Goal: Task Accomplishment & Management: Use online tool/utility

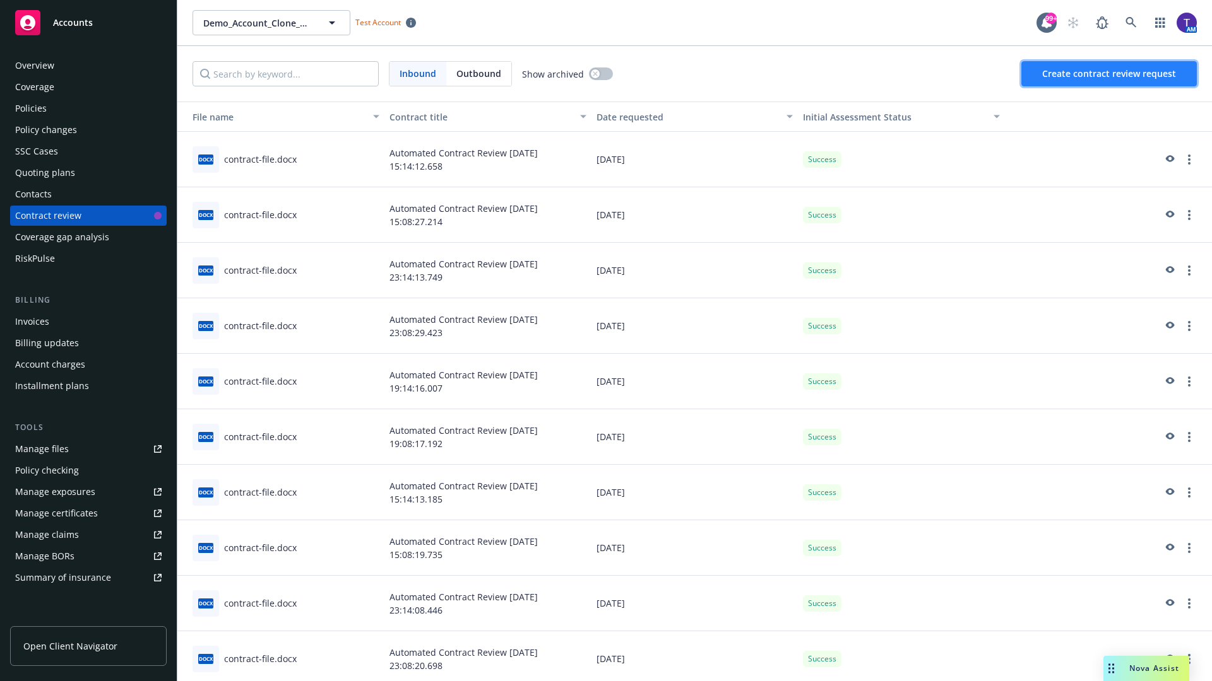
click at [1109, 74] on span "Create contract review request" at bounding box center [1109, 74] width 134 height 12
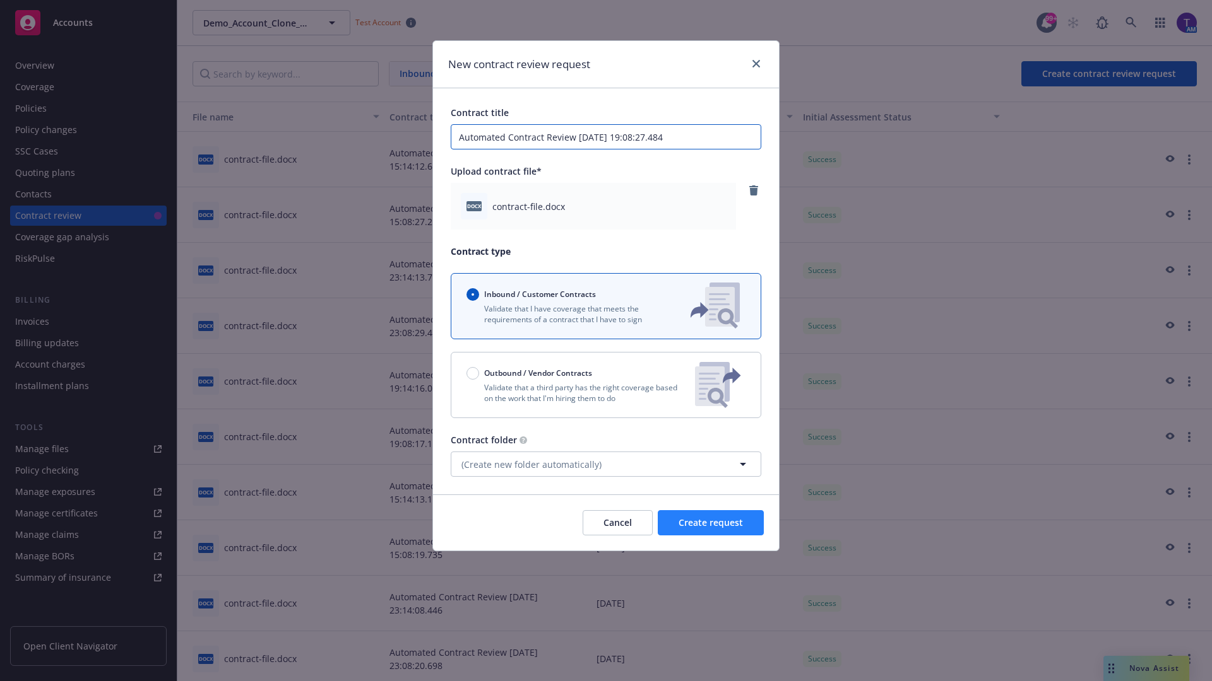
type input "Automated Contract Review 10-15-2025 19:08:27.484"
click at [711, 523] on span "Create request" at bounding box center [710, 523] width 64 height 12
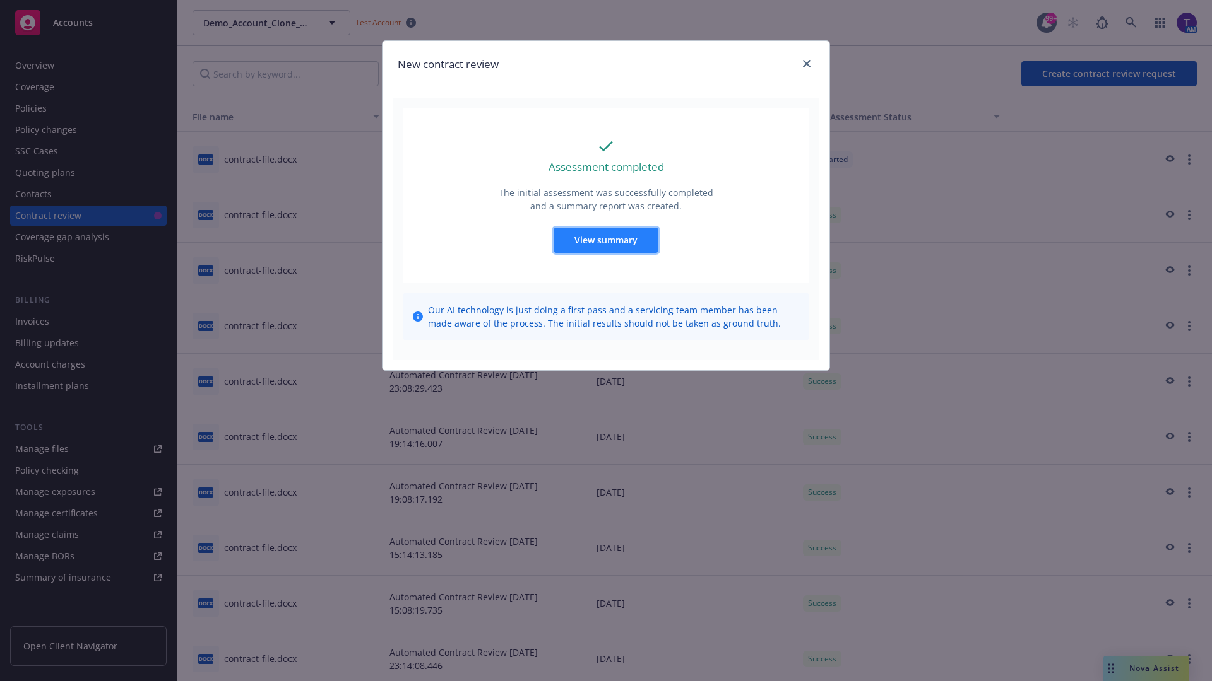
click at [605, 240] on span "View summary" at bounding box center [605, 240] width 63 height 12
